Goal: Transaction & Acquisition: Purchase product/service

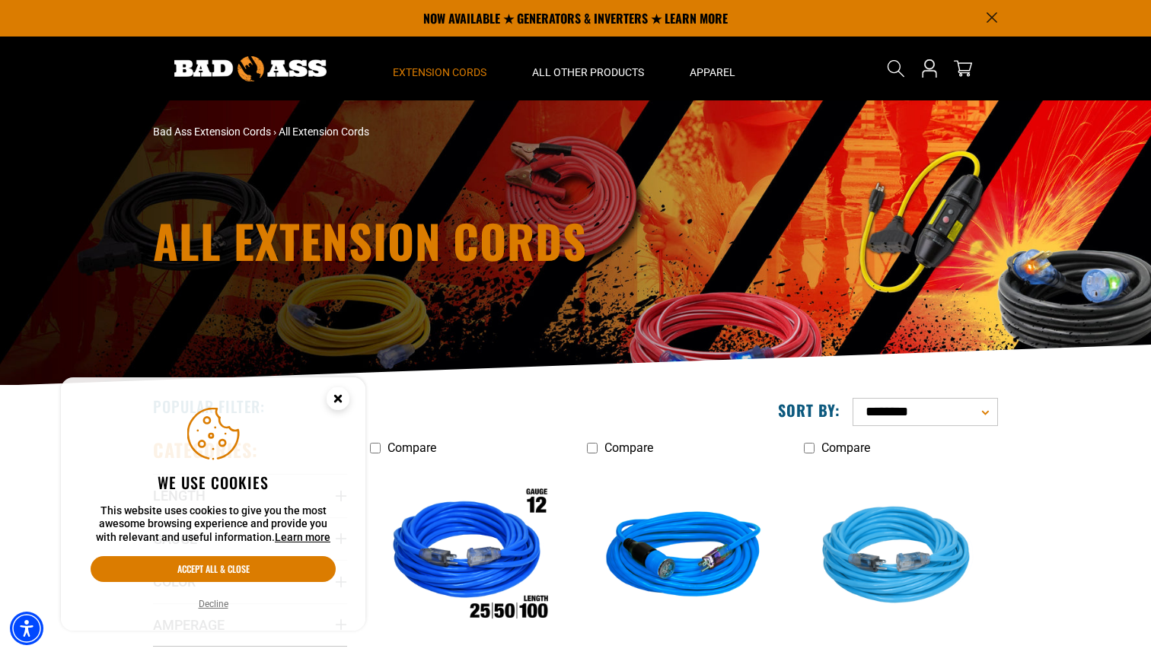
click at [336, 400] on icon "Cookie Consent" at bounding box center [337, 398] width 5 height 5
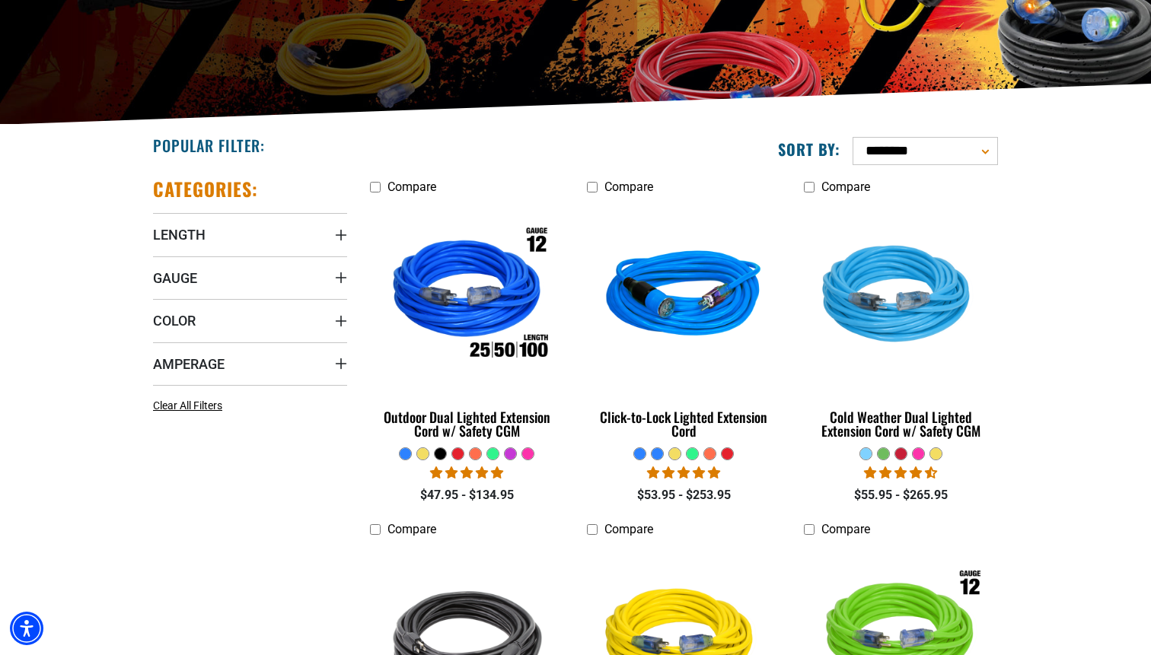
scroll to position [264, 0]
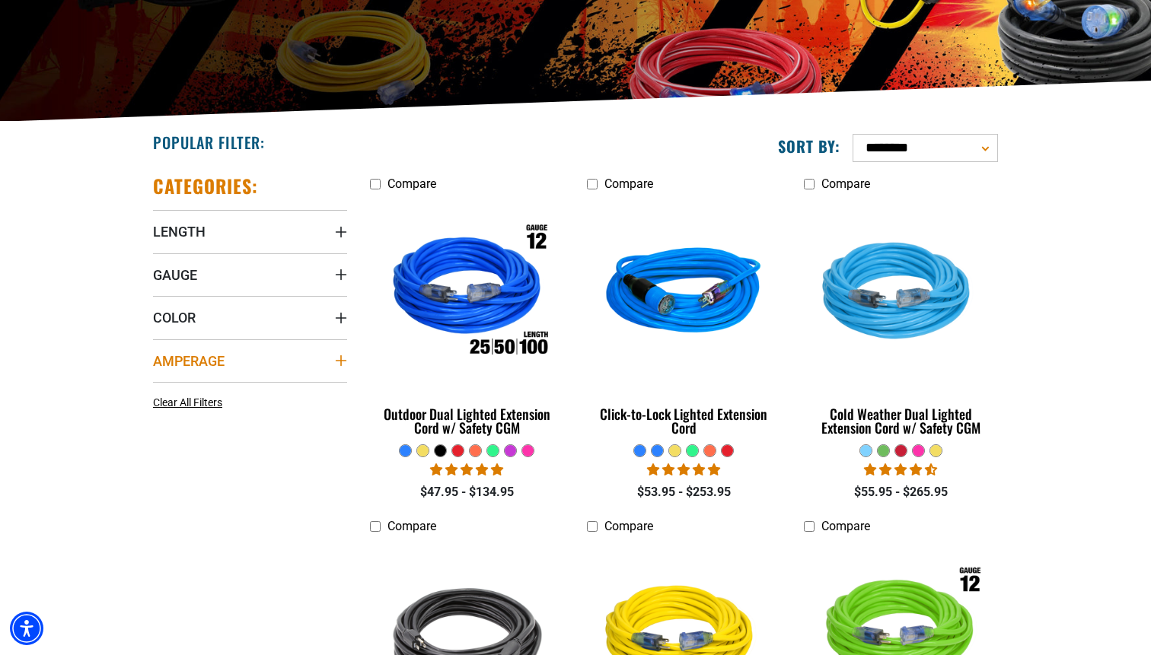
click at [204, 359] on span "Amperage" at bounding box center [189, 361] width 72 height 18
click at [251, 390] on icon at bounding box center [256, 392] width 12 height 20
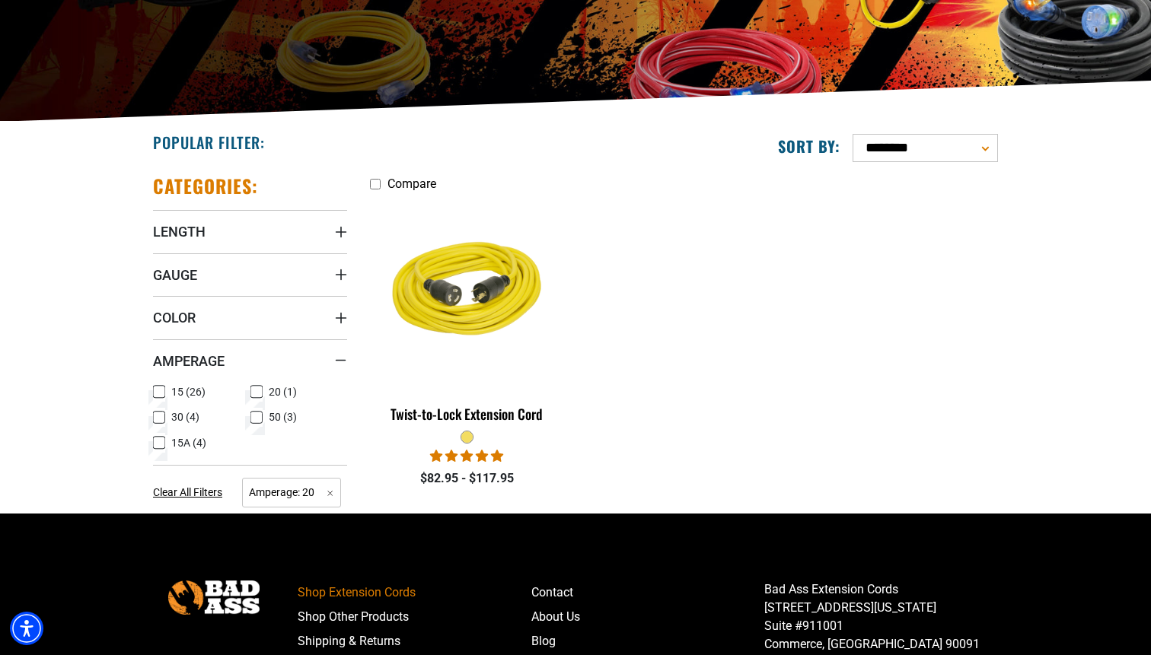
click at [256, 389] on icon at bounding box center [256, 392] width 9 height 8
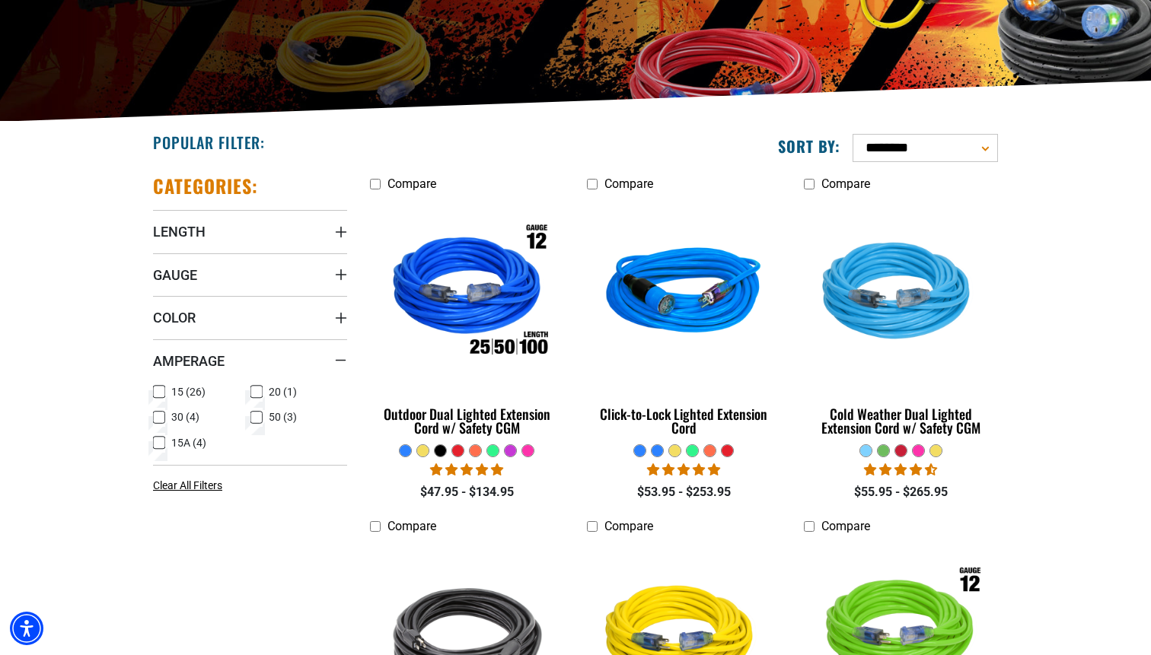
click at [156, 393] on icon at bounding box center [159, 392] width 12 height 20
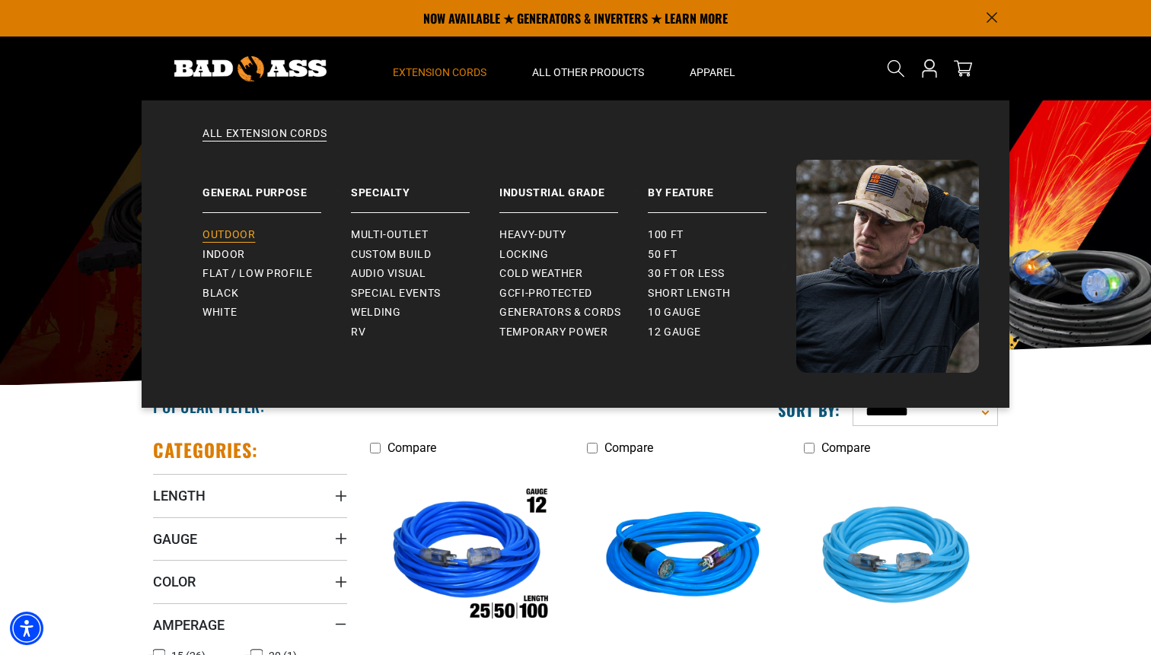
click at [231, 234] on span "Outdoor" at bounding box center [228, 235] width 53 height 14
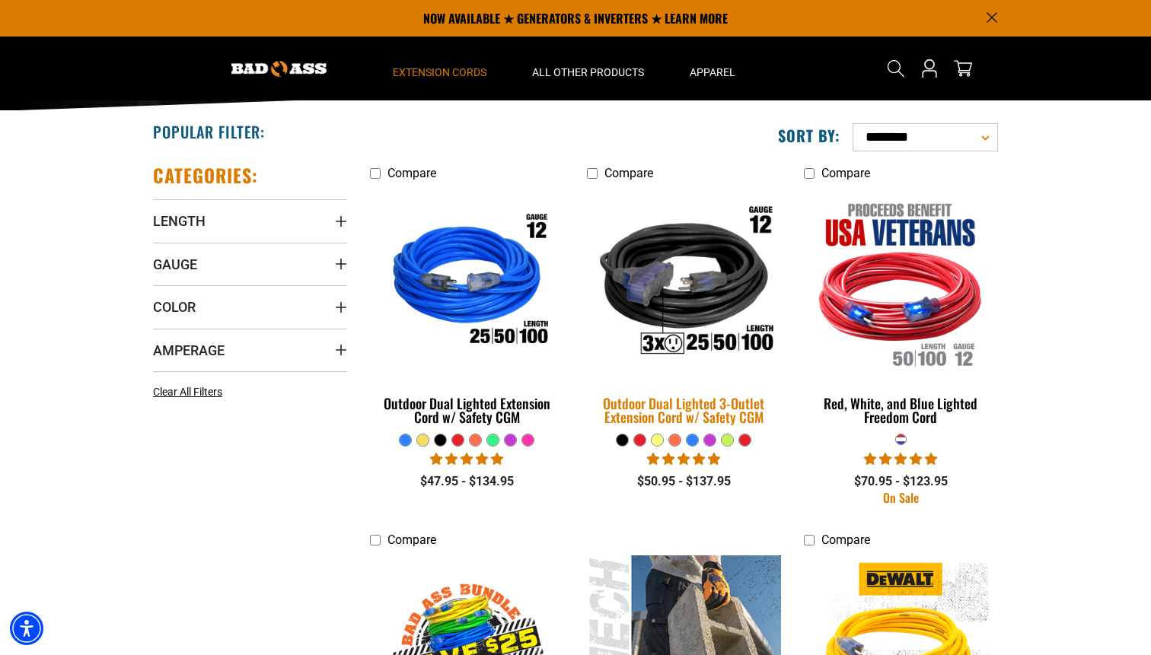
scroll to position [270, 0]
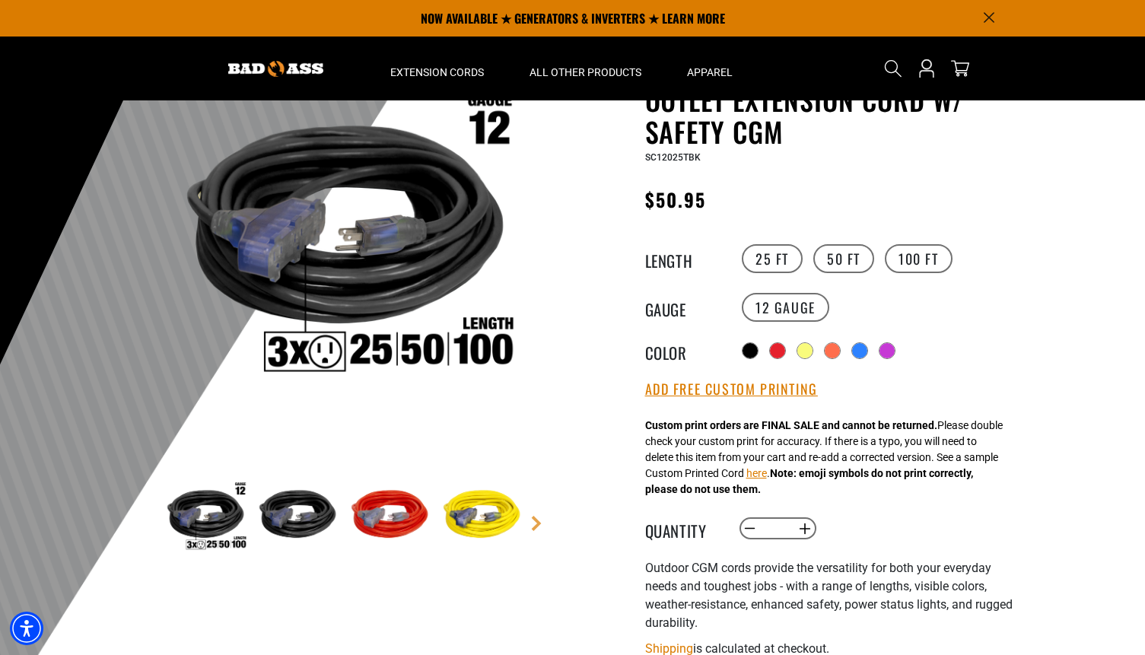
scroll to position [112, 0]
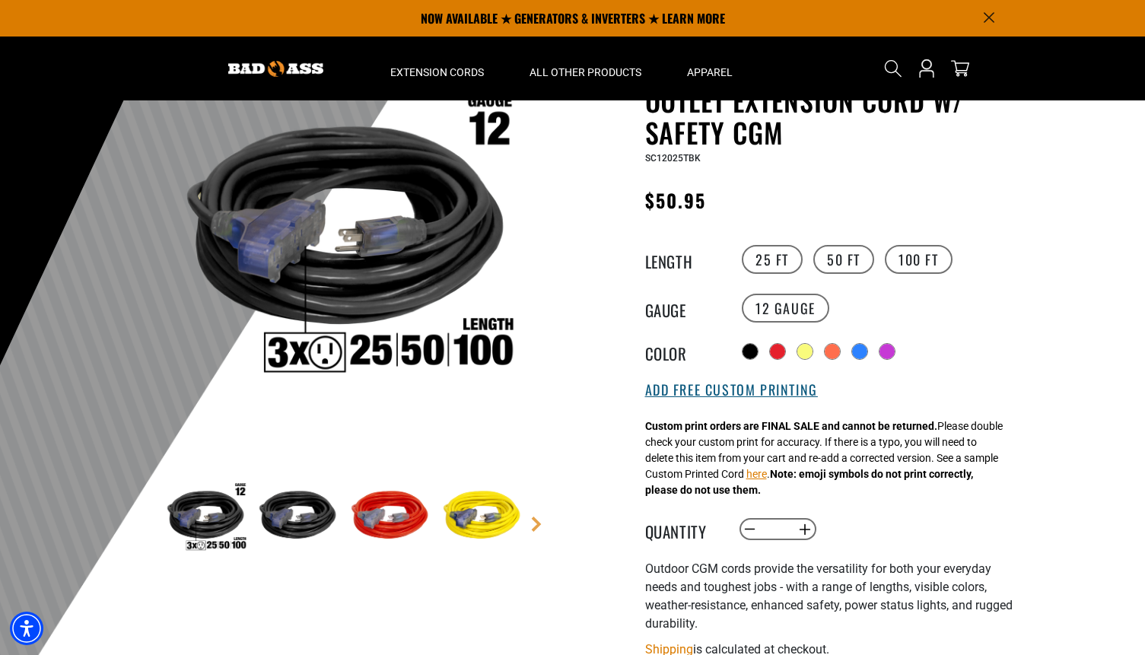
click at [750, 387] on button "Add Free Custom Printing" at bounding box center [731, 390] width 173 height 17
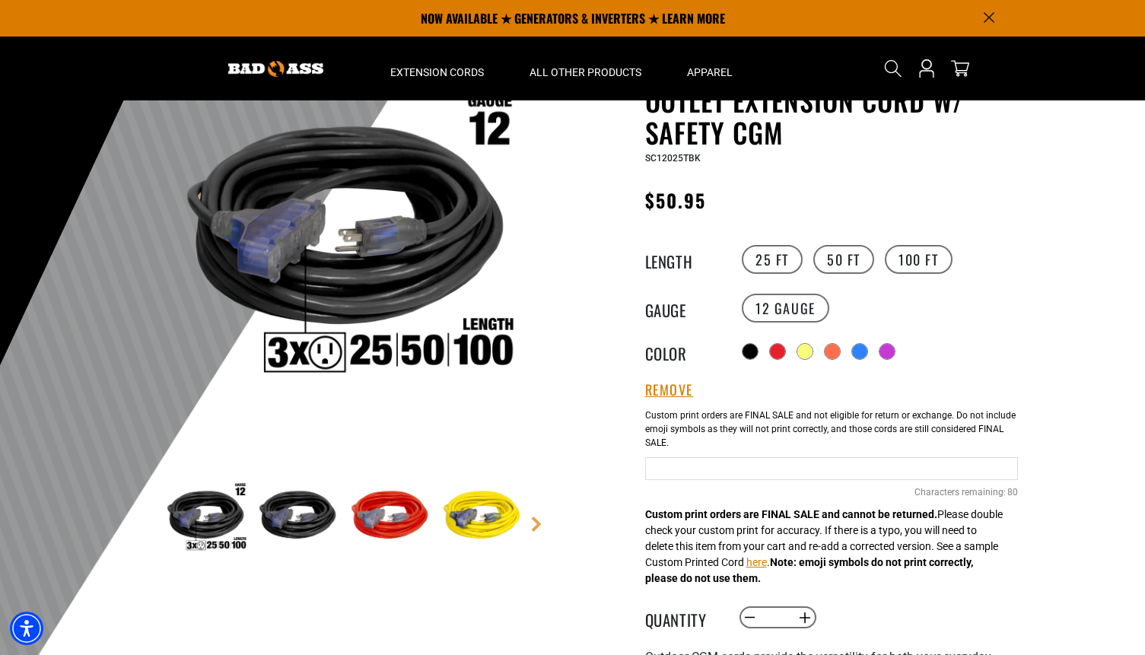
click at [743, 479] on input "Black Cables" at bounding box center [831, 468] width 373 height 23
type input "********"
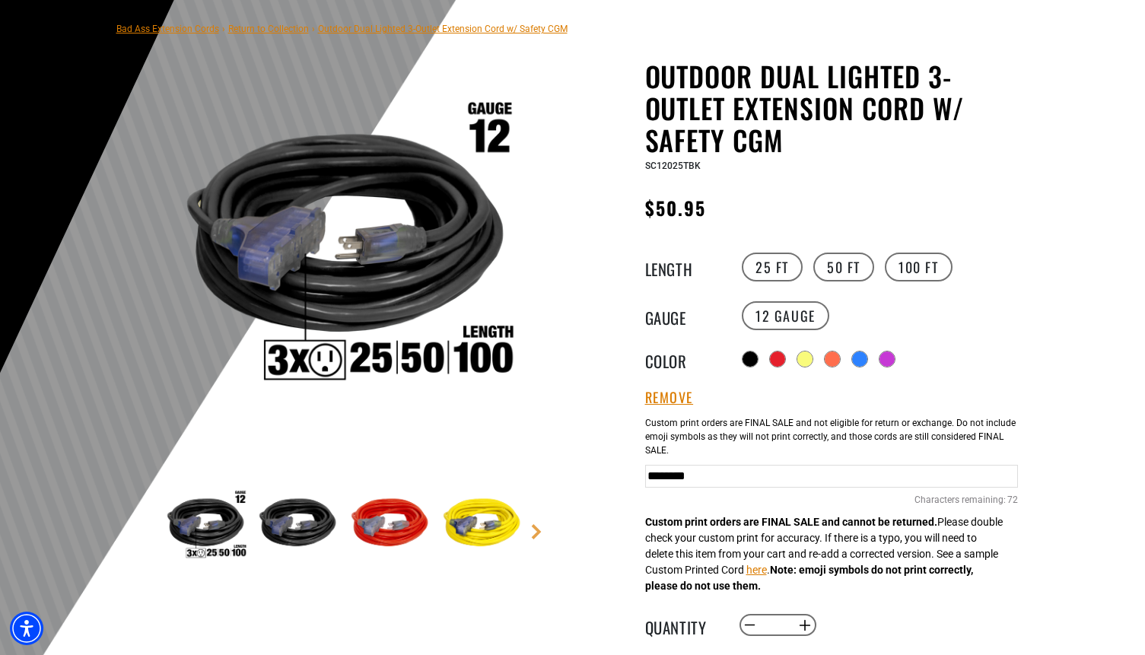
scroll to position [107, 0]
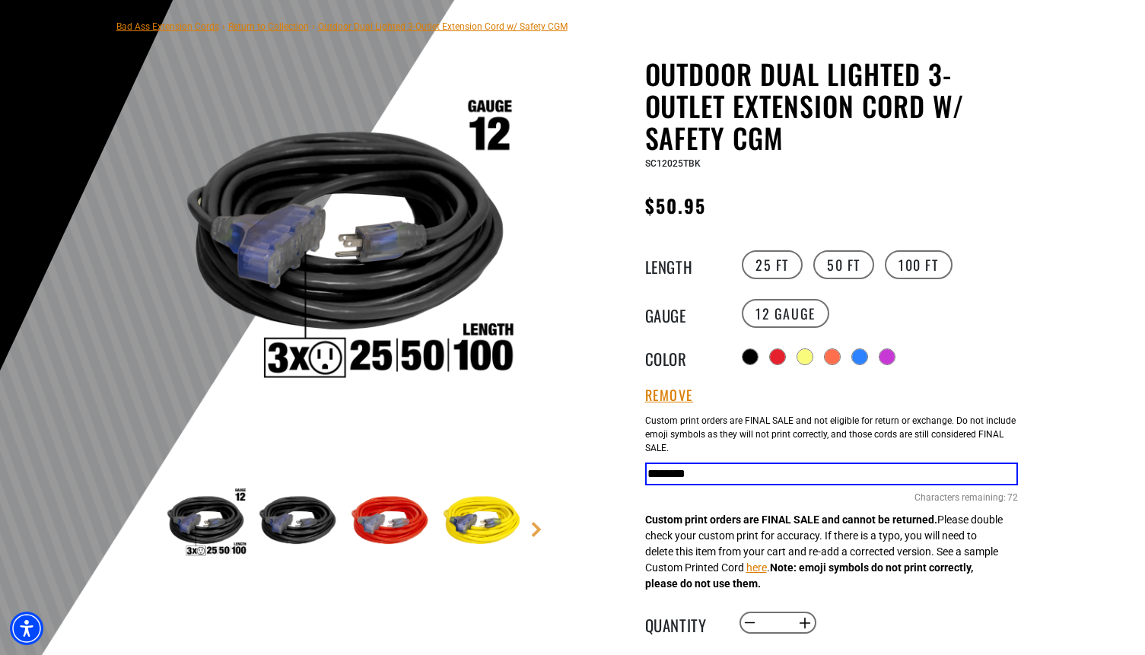
click at [784, 619] on input "*" at bounding box center [777, 623] width 31 height 26
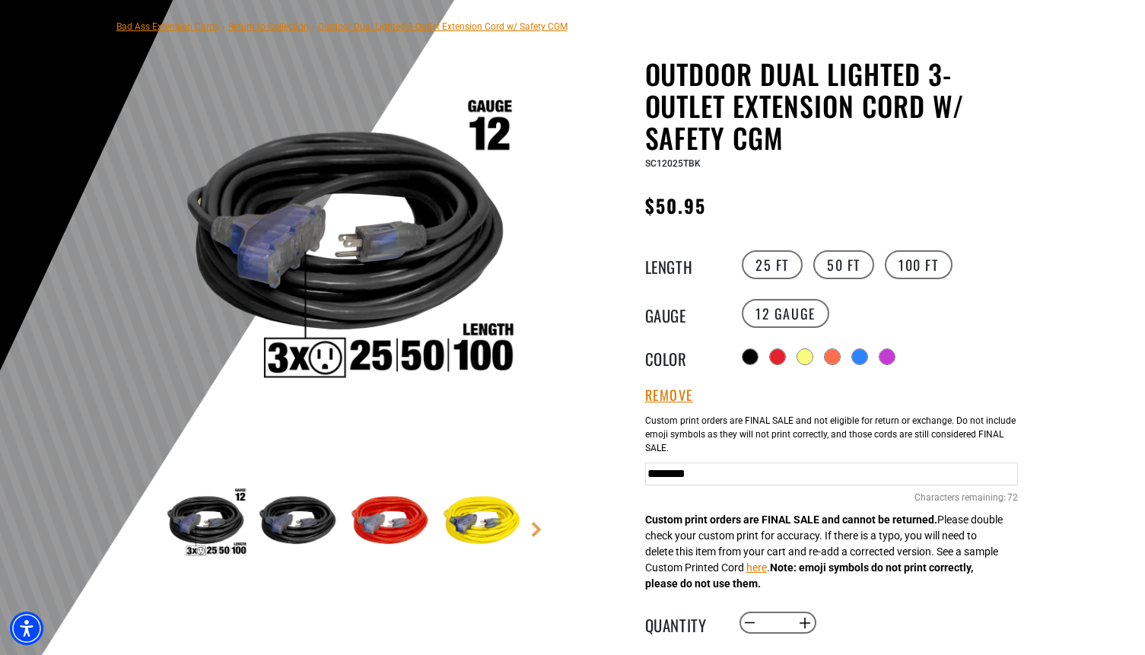
type input "**"
click at [1103, 535] on div at bounding box center [572, 367] width 1145 height 746
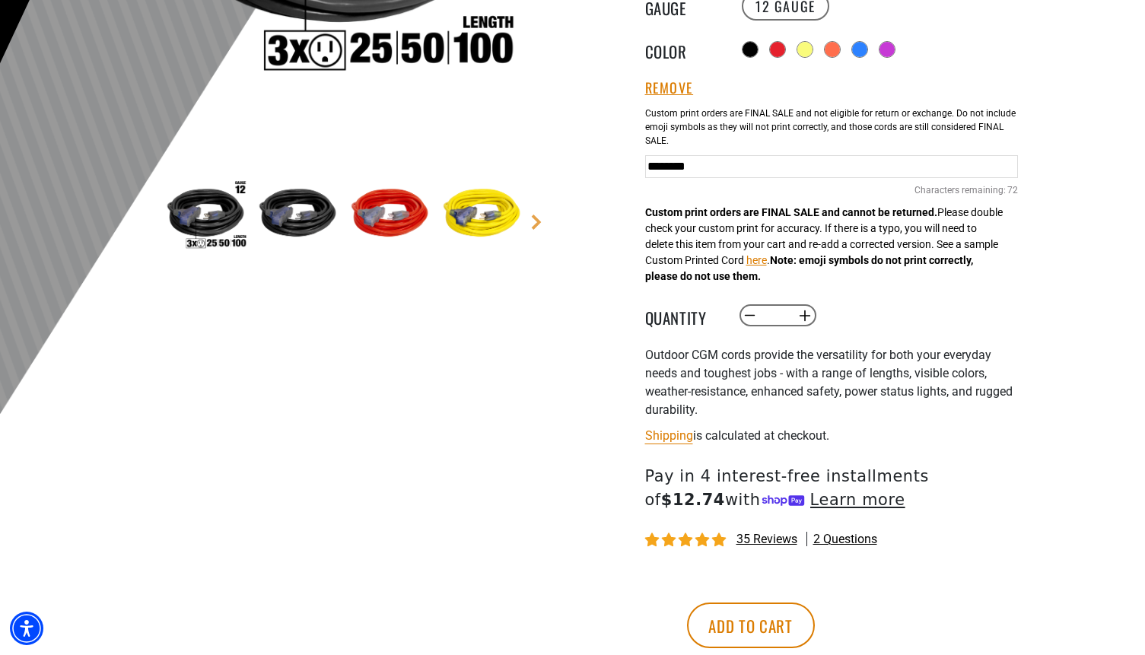
scroll to position [426, 0]
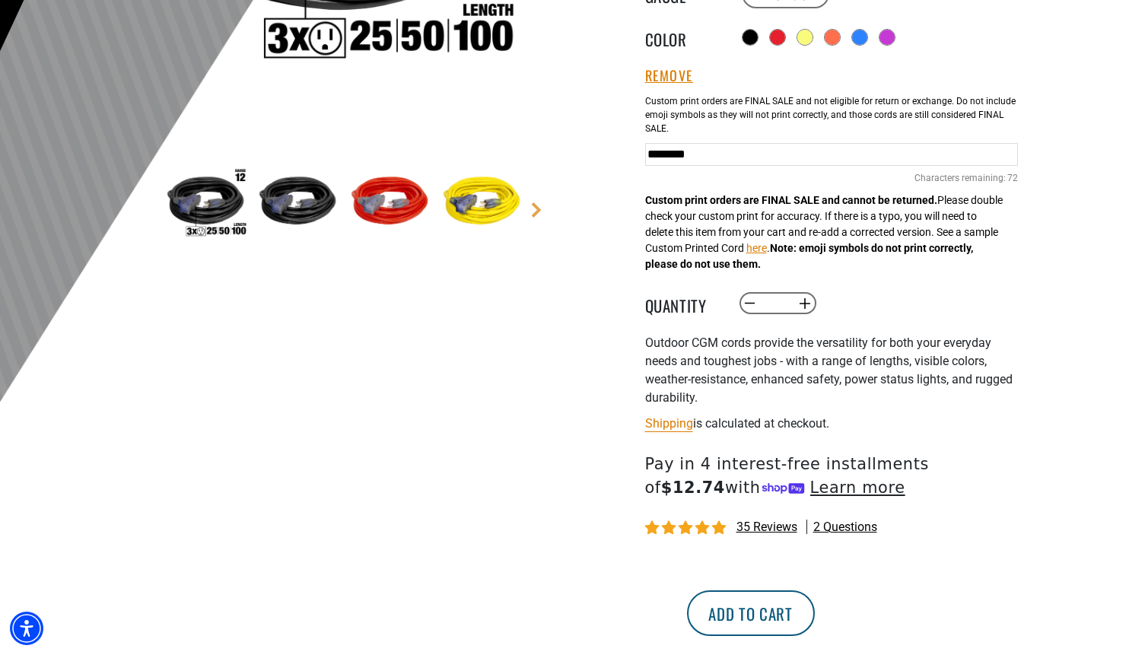
click at [815, 614] on button "Add to cart" at bounding box center [751, 613] width 128 height 46
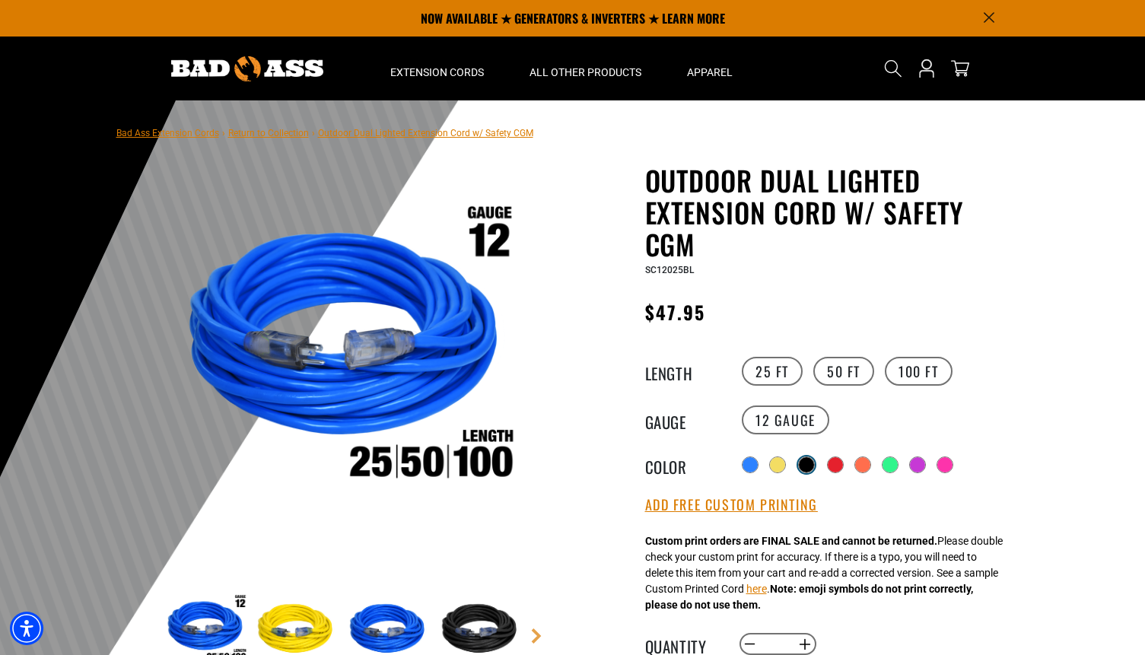
click at [807, 463] on div at bounding box center [806, 464] width 15 height 15
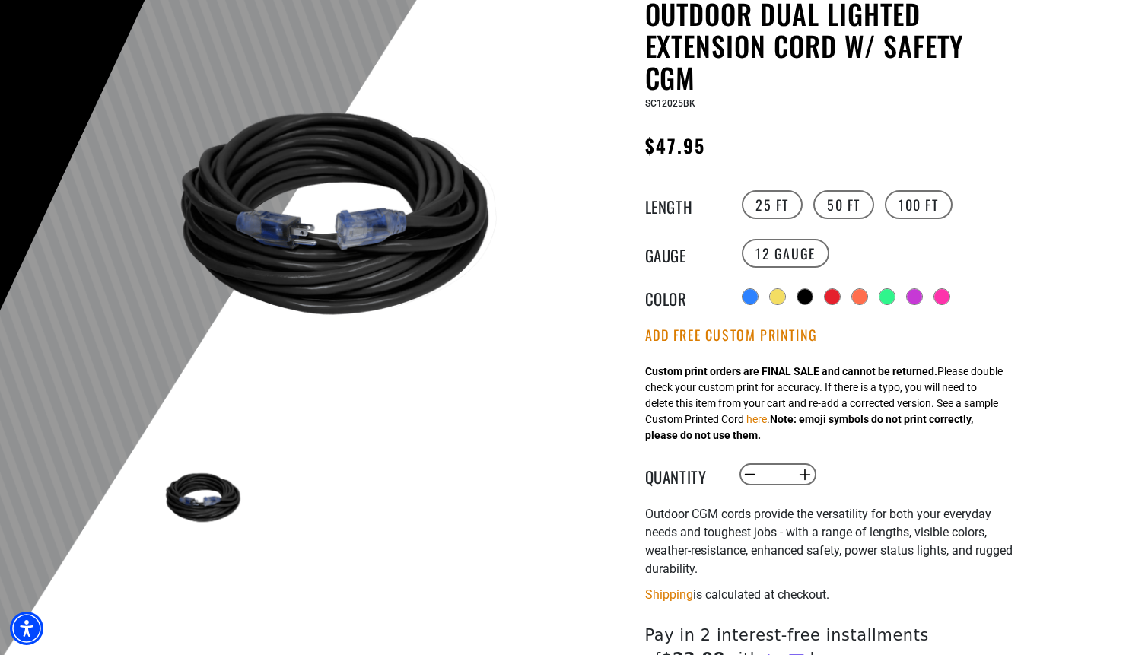
scroll to position [182, 0]
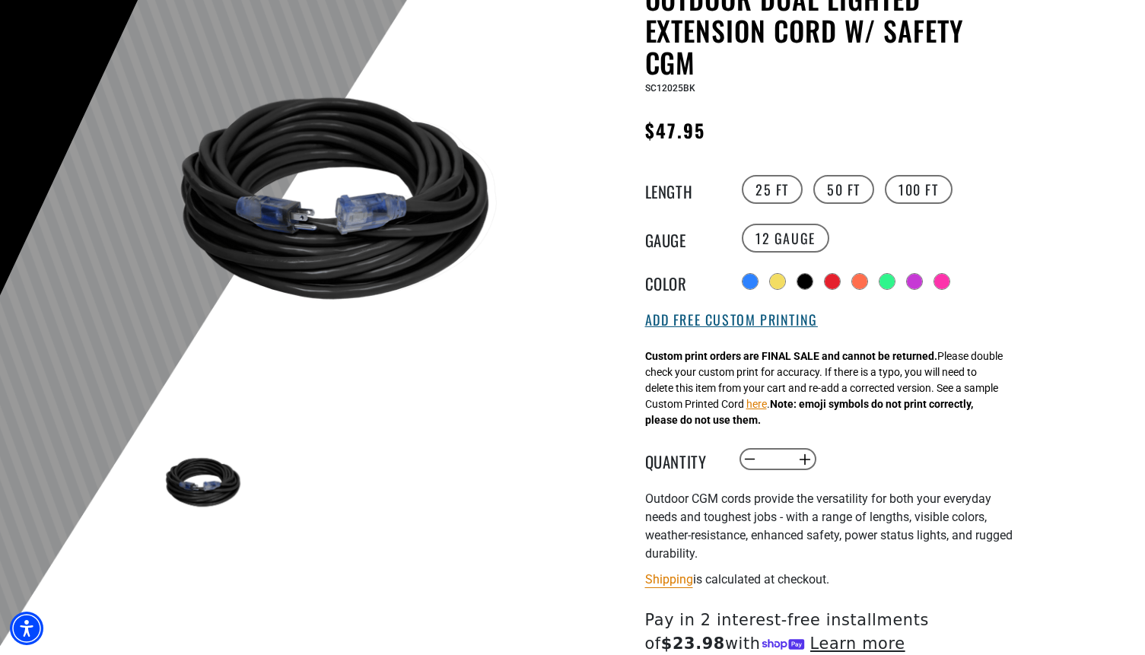
click at [797, 329] on button "Add Free Custom Printing" at bounding box center [731, 320] width 173 height 17
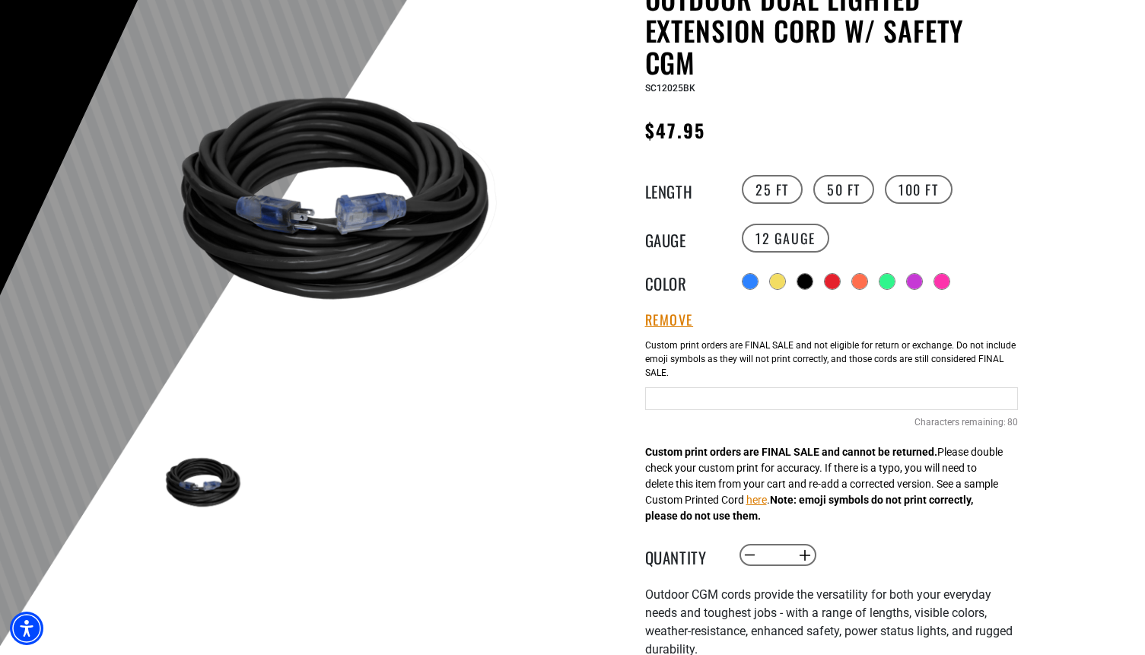
click at [804, 405] on input "text" at bounding box center [831, 398] width 373 height 23
type input "********"
click at [789, 560] on input "*" at bounding box center [777, 556] width 31 height 26
type input "**"
click at [915, 568] on div "Decrease quantity for Outdoor Dual Lighted Extension Cord w/ Safety CGM ** Incr…" at bounding box center [893, 556] width 310 height 26
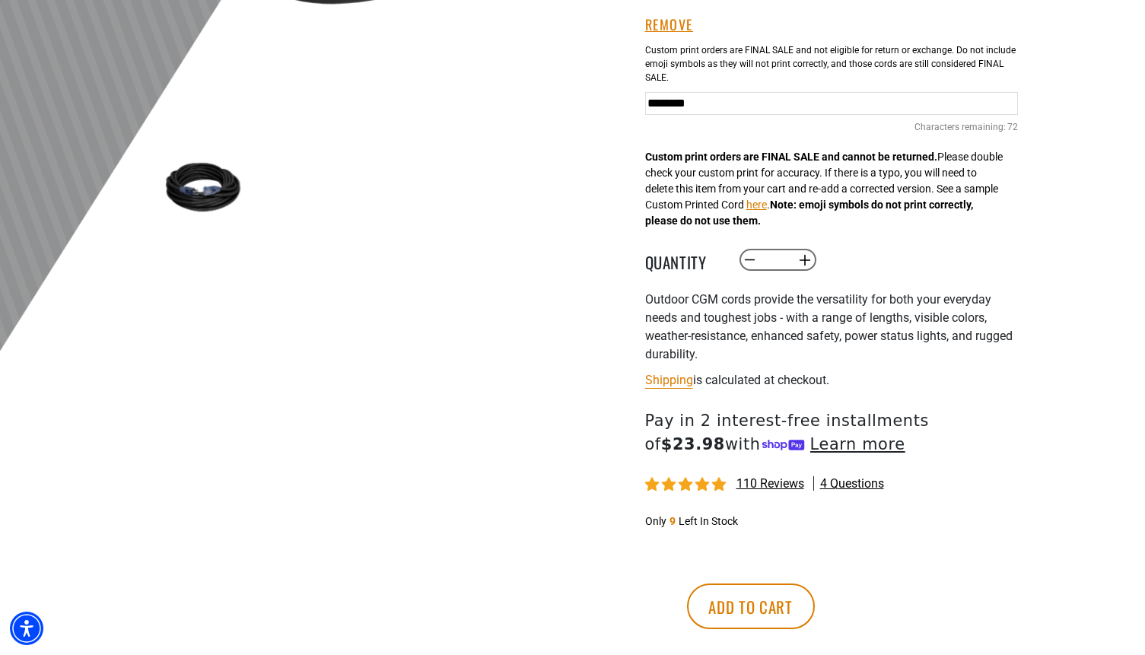
scroll to position [480, 0]
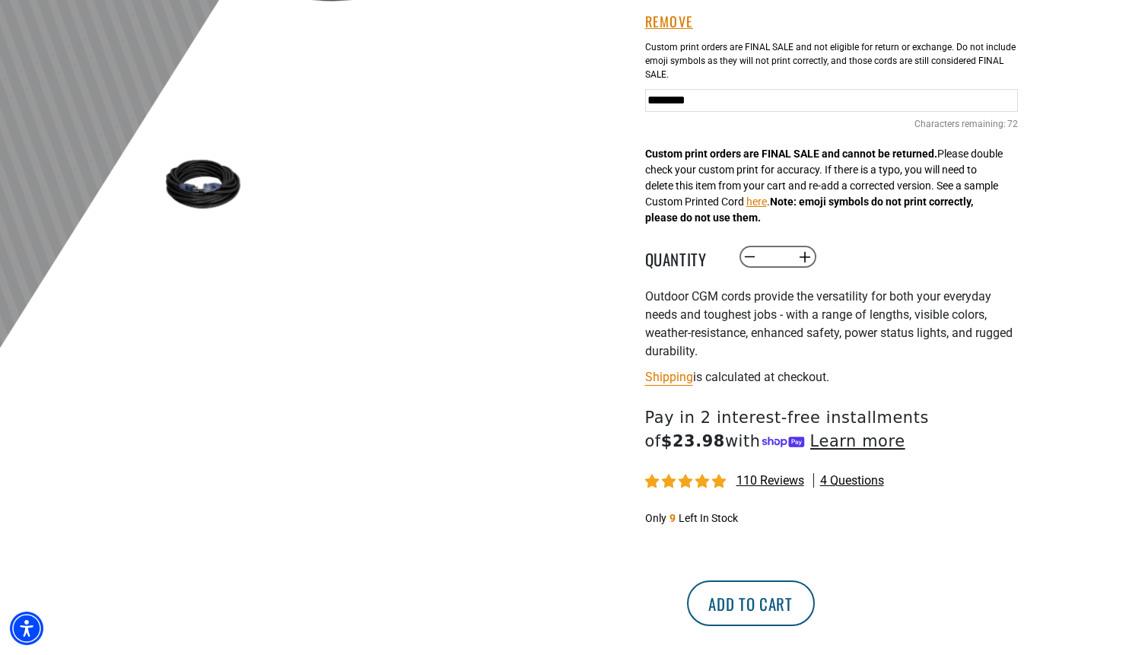
click at [815, 600] on button "Add to cart" at bounding box center [751, 604] width 128 height 46
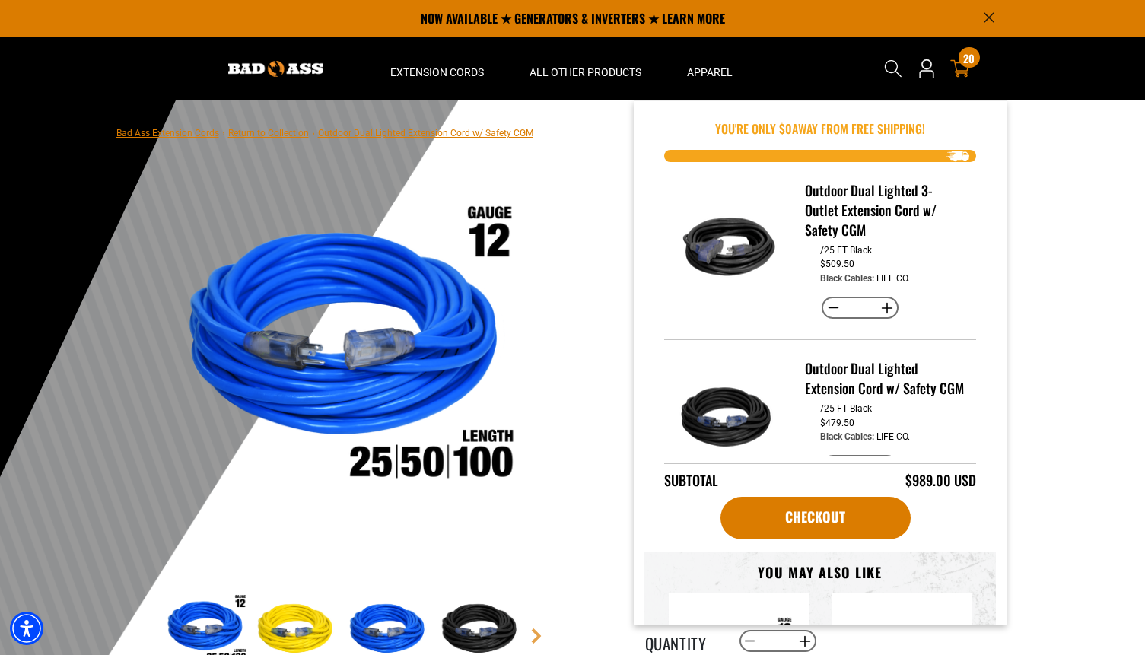
click at [965, 58] on span "20" at bounding box center [968, 58] width 11 height 11
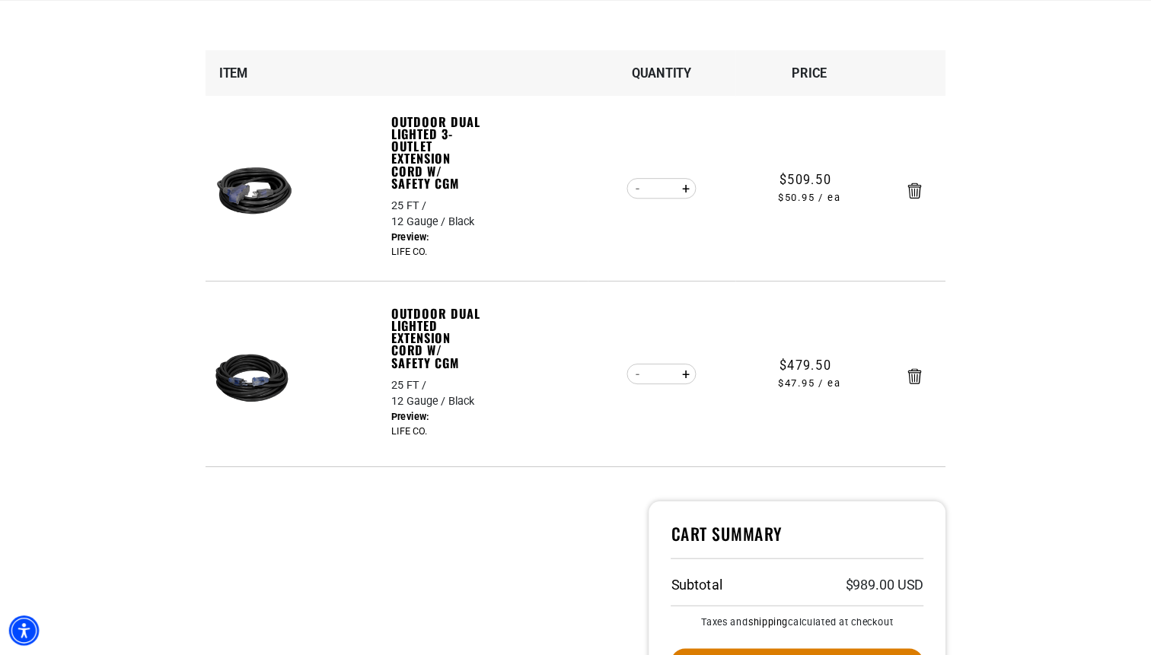
scroll to position [205, 0]
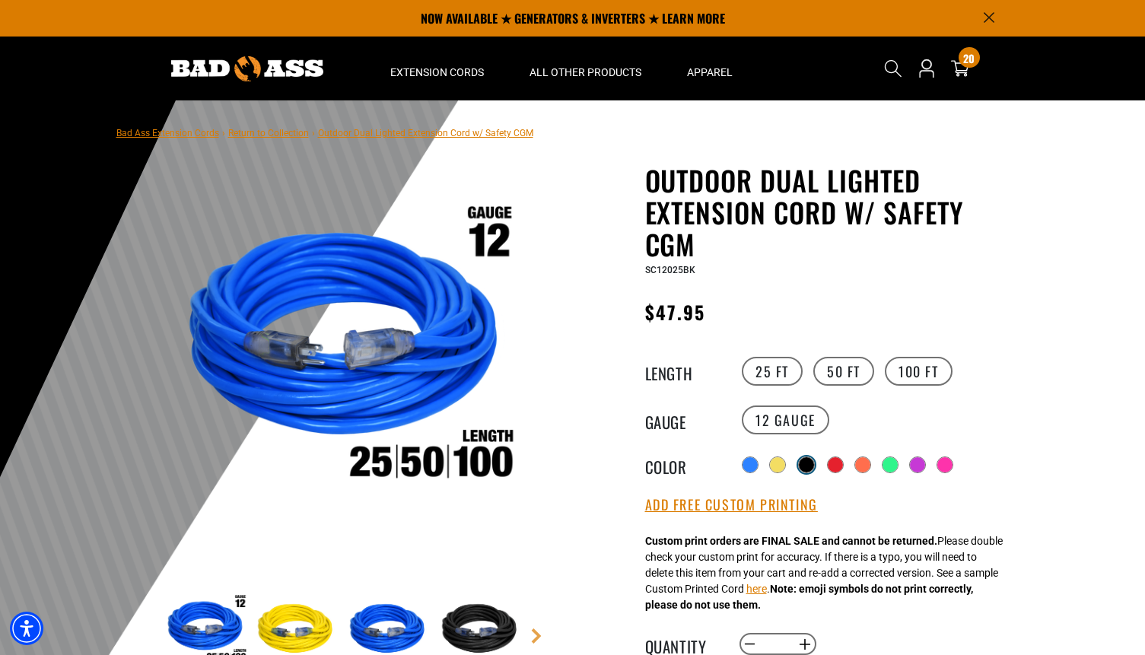
click at [802, 457] on div at bounding box center [806, 464] width 15 height 15
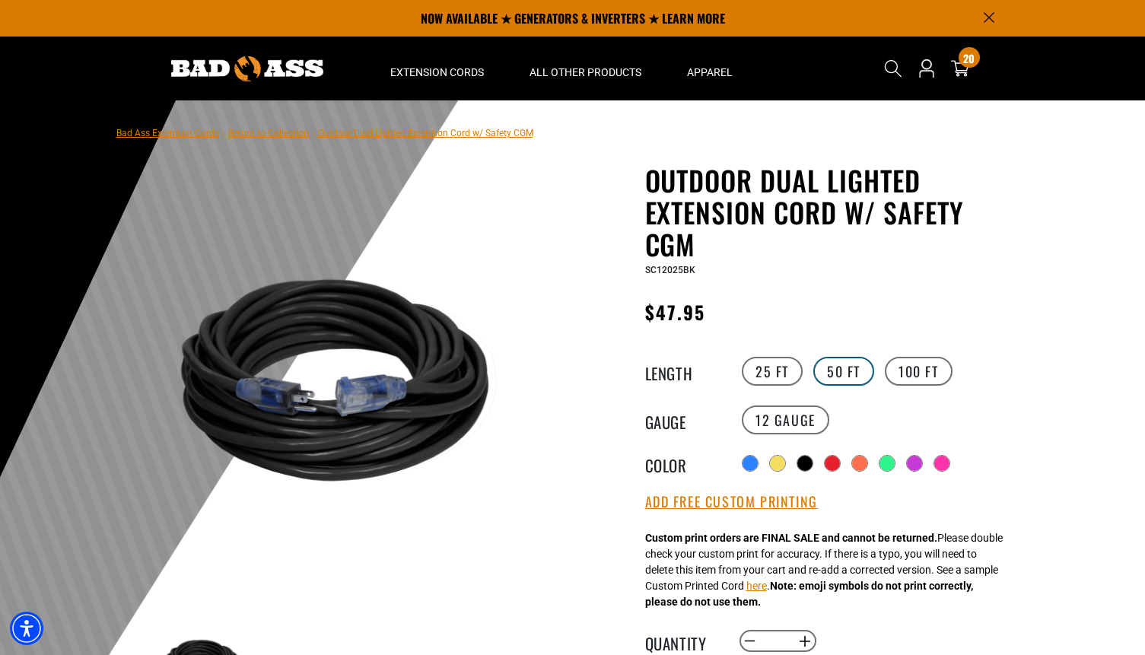
click at [838, 374] on label "50 FT" at bounding box center [843, 371] width 61 height 29
click at [777, 368] on label "25 FT" at bounding box center [772, 371] width 61 height 29
click at [1037, 288] on div at bounding box center [572, 473] width 1145 height 746
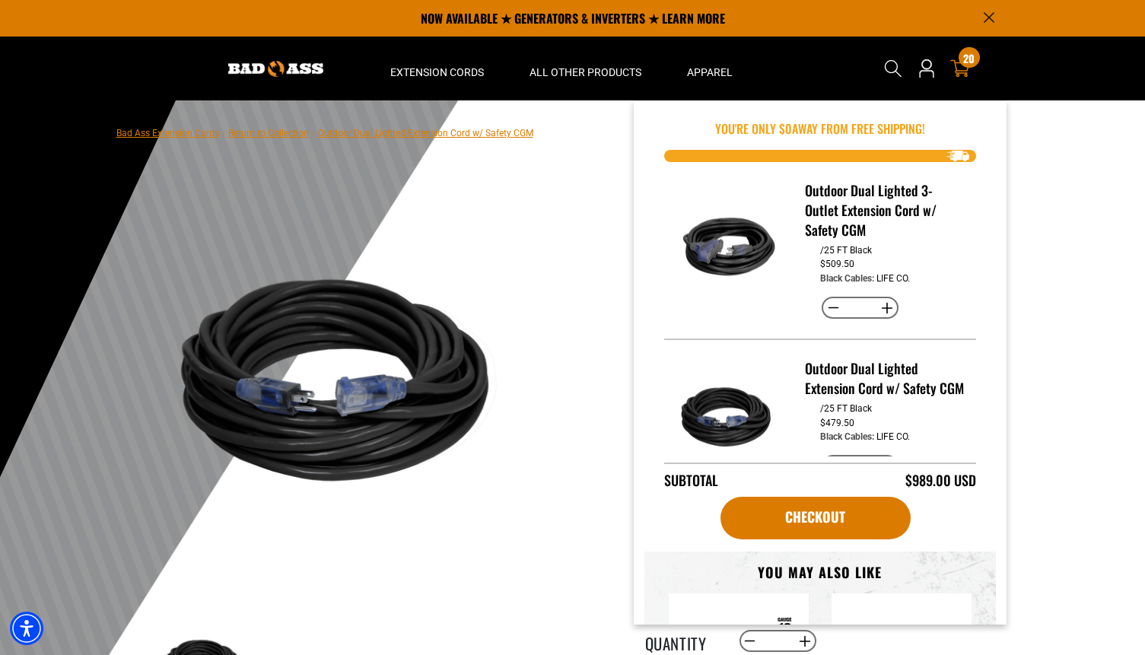
click at [962, 59] on div "20 20 items" at bounding box center [969, 57] width 21 height 21
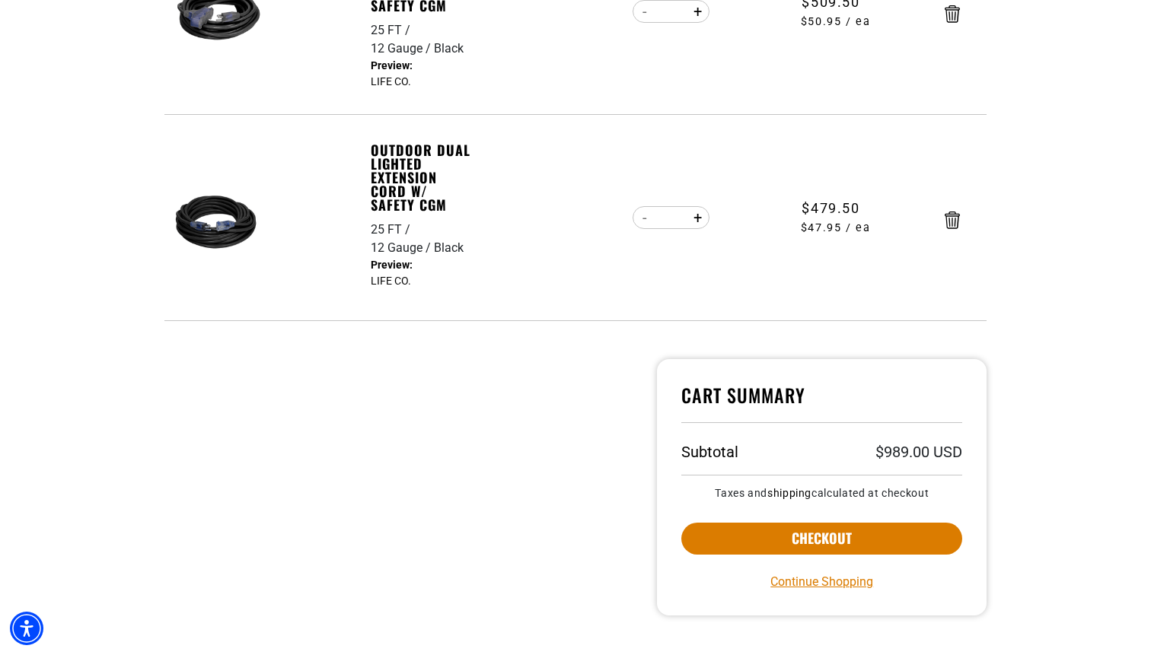
scroll to position [473, 0]
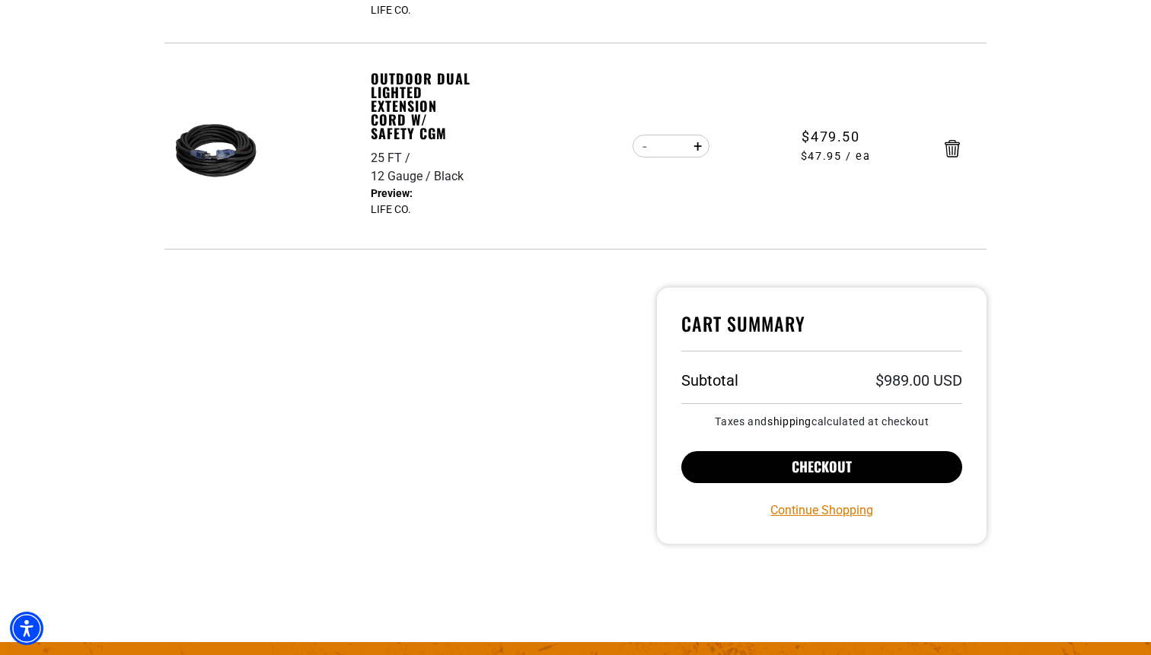
click at [807, 472] on button "Checkout" at bounding box center [821, 467] width 281 height 32
